Goal: Book appointment/travel/reservation

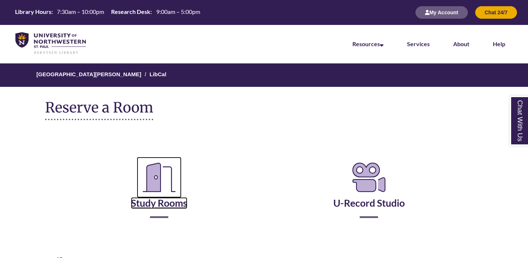
click at [154, 187] on icon "Reserve a Room" at bounding box center [159, 177] width 45 height 41
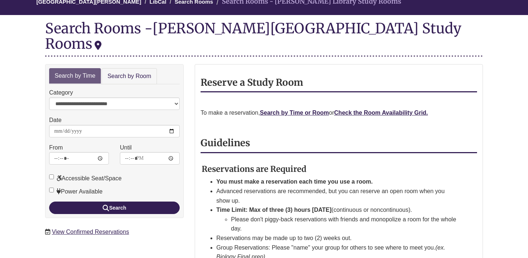
scroll to position [74, 0]
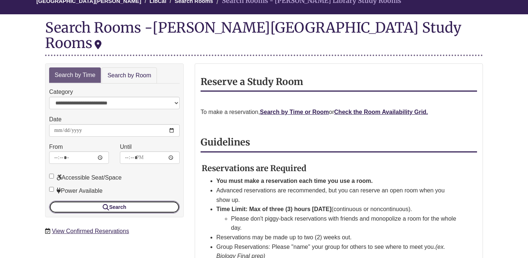
click at [134, 201] on button "Search" at bounding box center [114, 207] width 131 height 12
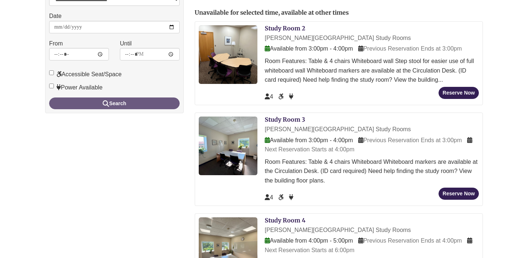
scroll to position [177, 0]
